Goal: Information Seeking & Learning: Find specific fact

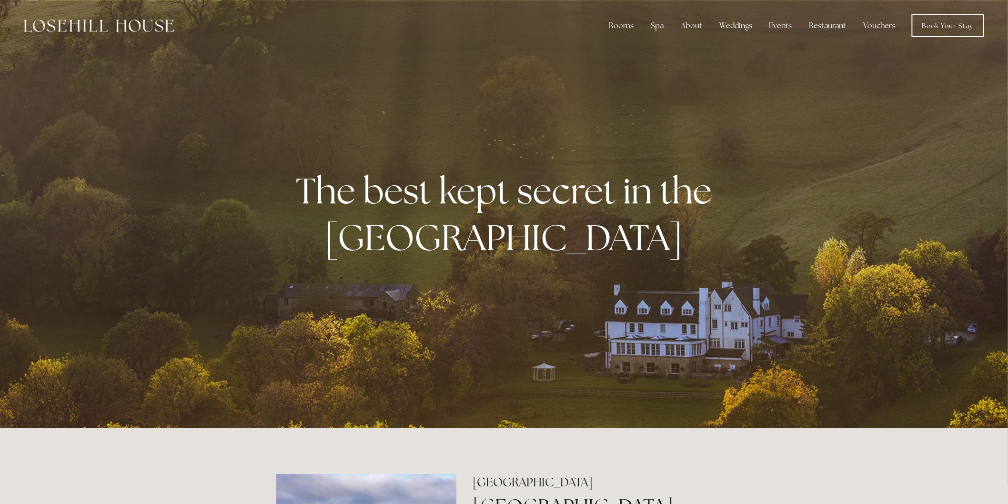
click at [872, 26] on link "Vouchers" at bounding box center [879, 25] width 47 height 19
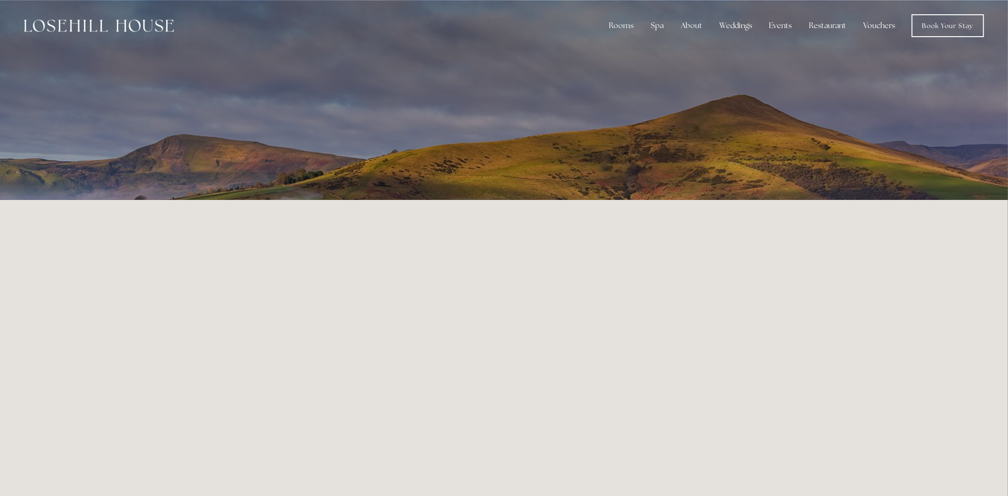
click at [878, 22] on link "Vouchers" at bounding box center [879, 25] width 47 height 19
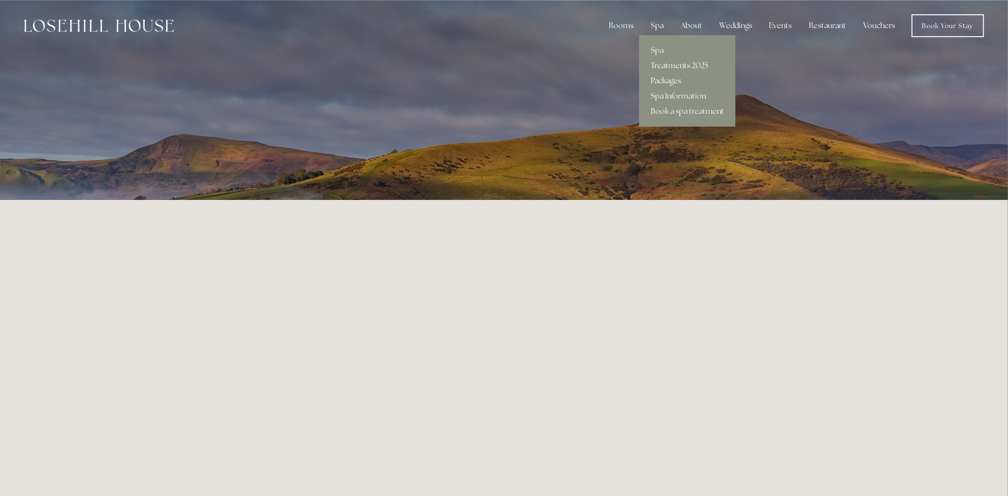
click at [664, 80] on link "Packages" at bounding box center [687, 80] width 96 height 15
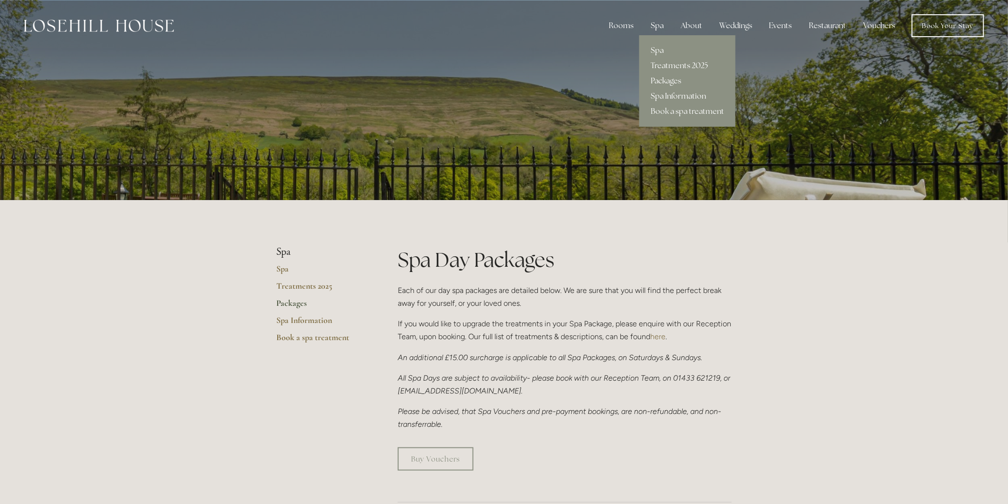
click at [668, 93] on link "Spa Information" at bounding box center [687, 96] width 96 height 15
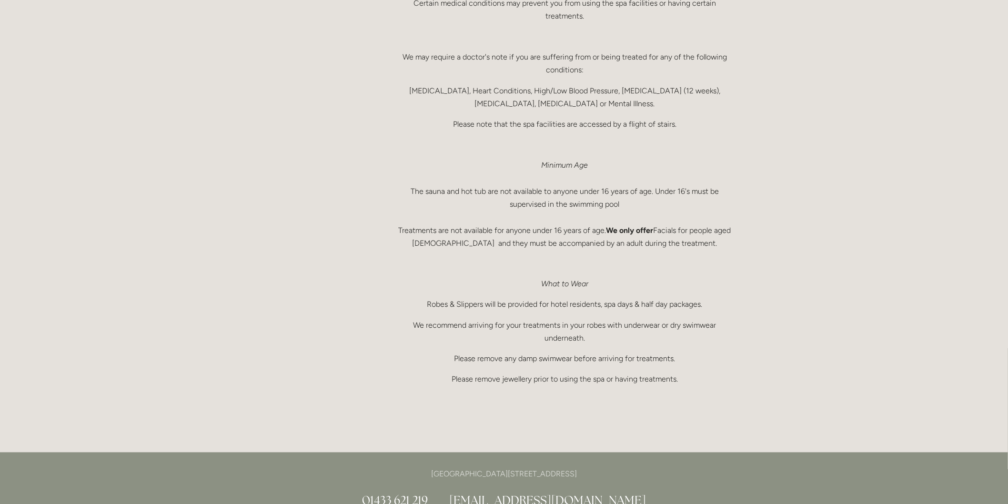
scroll to position [476, 0]
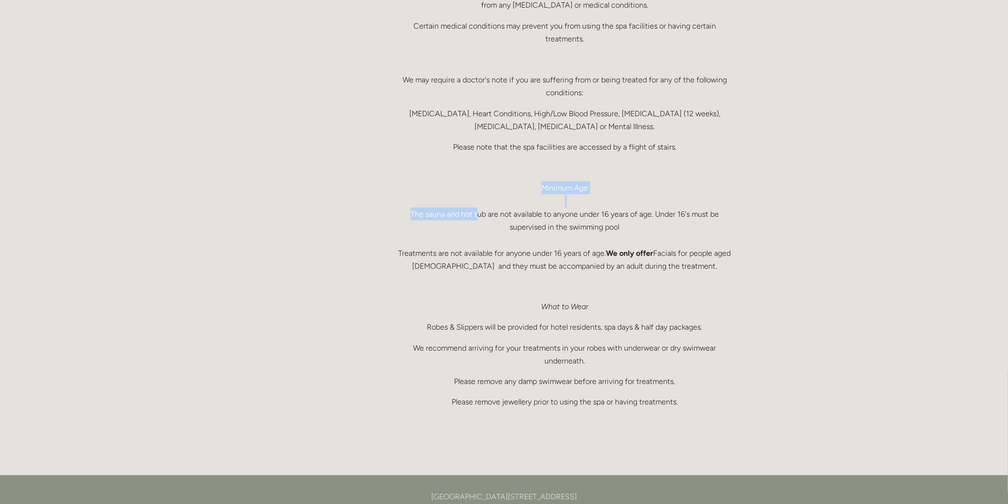
drag, startPoint x: 406, startPoint y: 160, endPoint x: 478, endPoint y: 220, distance: 93.3
click at [478, 216] on div "Spa Information Bookings & Cancellations All bookings should be made in advance…" at bounding box center [565, 25] width 334 height 809
click at [621, 233] on p "Minimum Age The sauna and hot tub are not available to anyone under 16 years of…" at bounding box center [565, 226] width 334 height 90
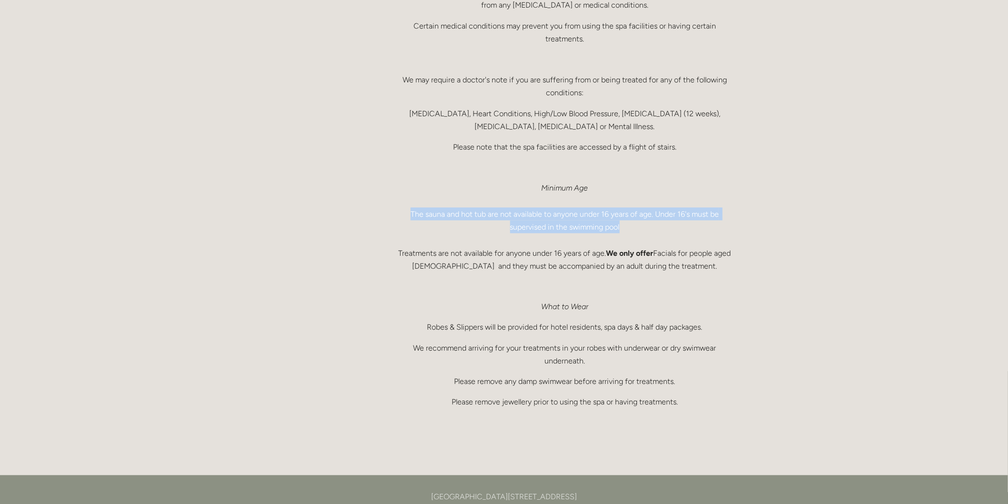
drag, startPoint x: 412, startPoint y: 211, endPoint x: 654, endPoint y: 221, distance: 243.1
click at [654, 221] on p "Minimum Age The sauna and hot tub are not available to anyone under 16 years of…" at bounding box center [565, 226] width 334 height 90
click at [672, 225] on p "Minimum Age The sauna and hot tub are not available to anyone under 16 years of…" at bounding box center [565, 226] width 334 height 90
drag, startPoint x: 401, startPoint y: 213, endPoint x: 655, endPoint y: 214, distance: 253.9
click at [655, 214] on p "Minimum Age The sauna and hot tub are not available to anyone under 16 years of…" at bounding box center [565, 226] width 334 height 90
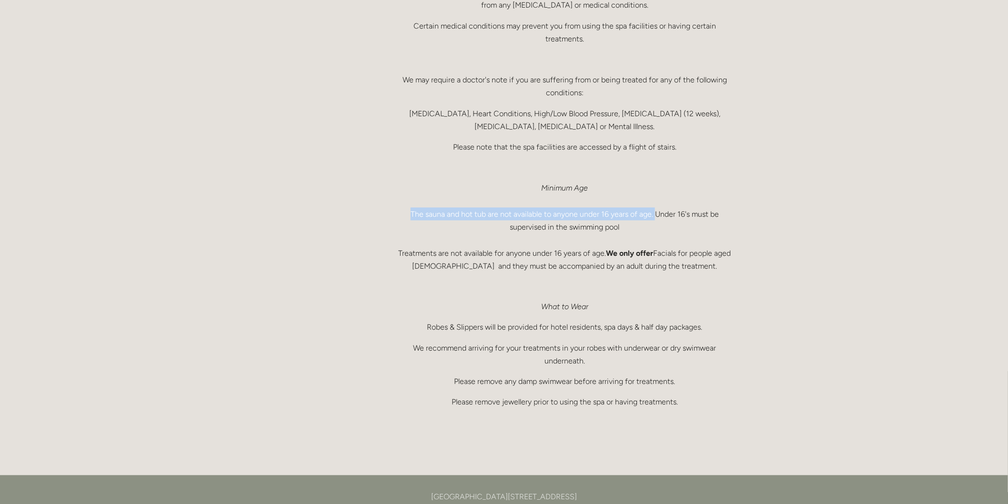
copy p "The sauna and hot tub are not available to anyone under 16 years of age."
click at [781, 189] on div "Rooms Rooms Your Stay Book a stay Offers Spa" at bounding box center [504, 280] width 1008 height 1512
